Goal: Navigation & Orientation: Find specific page/section

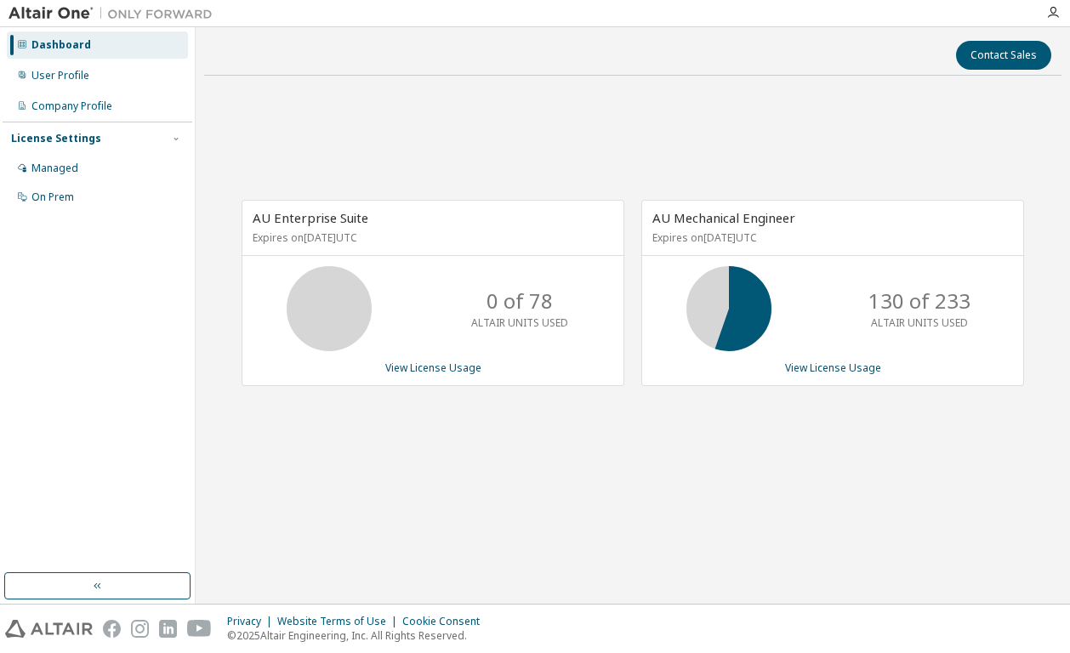
click at [656, 137] on div "AU Enterprise Suite Expires on September 19, 2025 UTC 0 of 78 ALTAIR UNITS USED…" at bounding box center [632, 301] width 857 height 424
